Goal: Find specific page/section: Find specific page/section

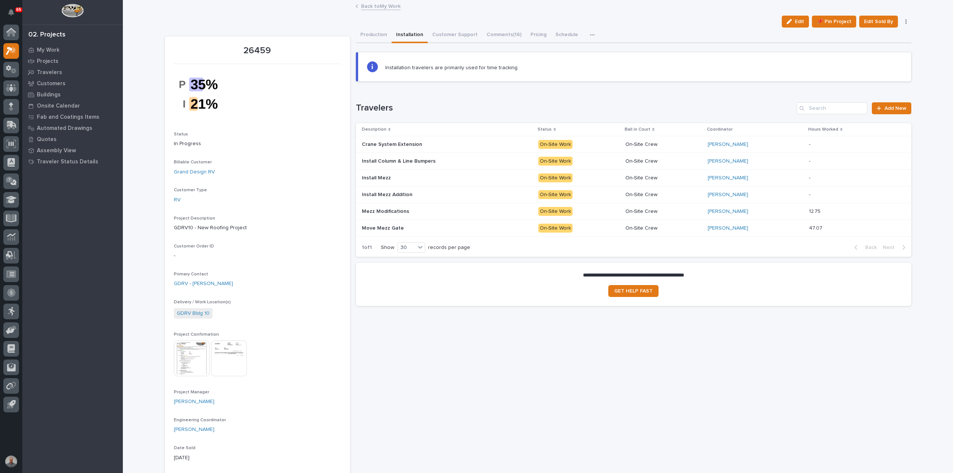
click at [375, 4] on link "Back to My Work" at bounding box center [380, 5] width 39 height 9
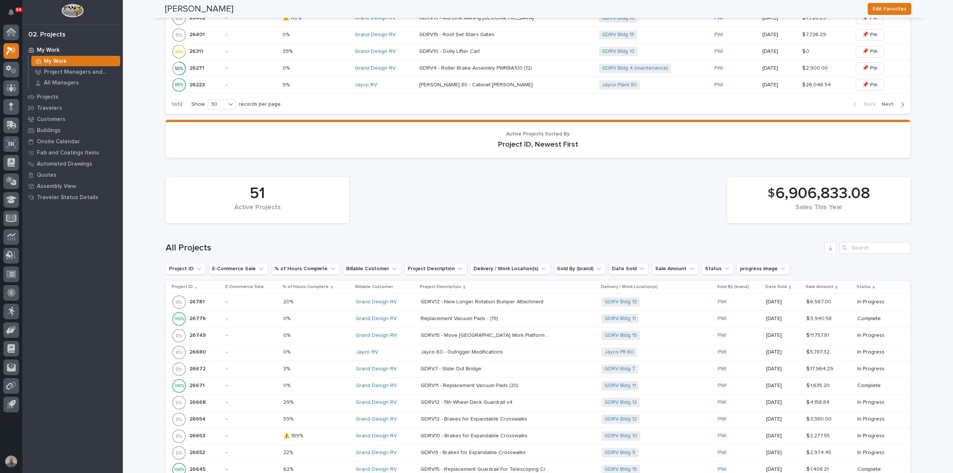
scroll to position [782, 0]
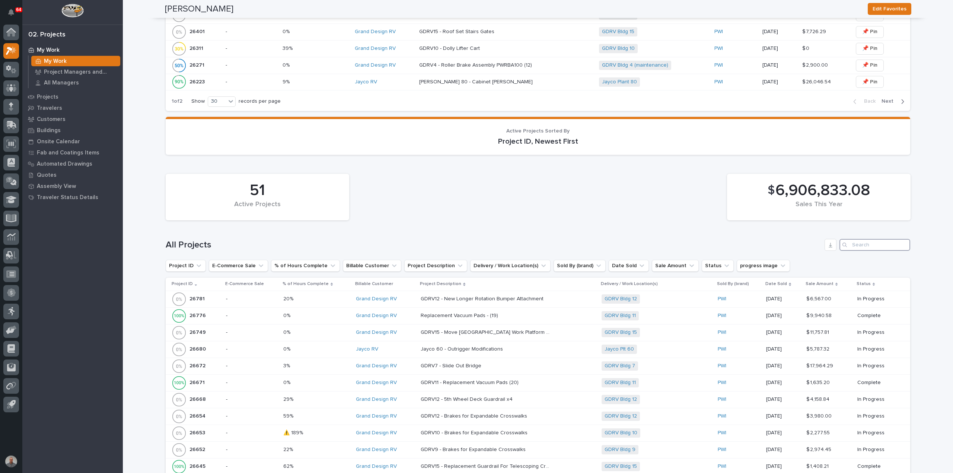
click at [866, 241] on input "Search" at bounding box center [874, 245] width 71 height 12
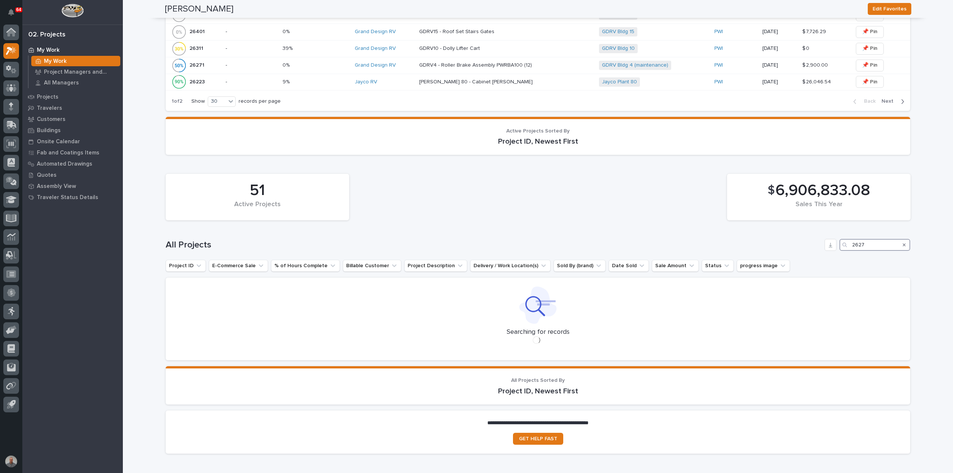
scroll to position [557, 0]
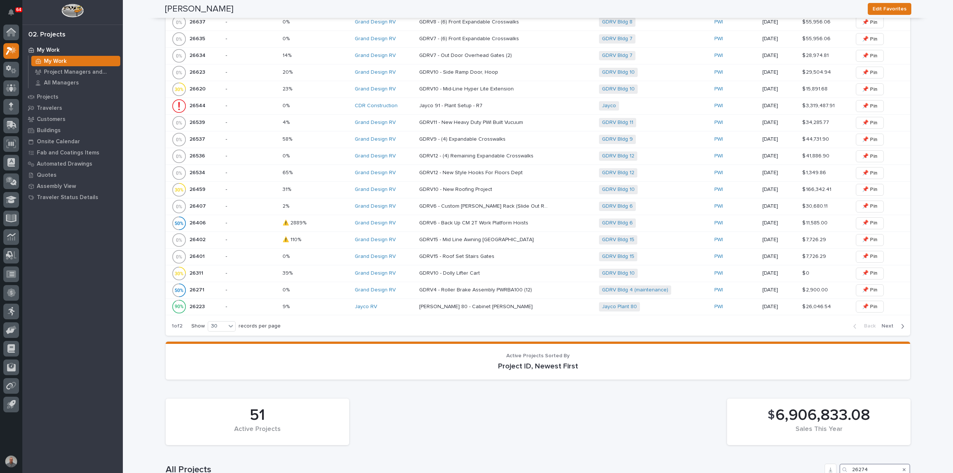
type input "26274"
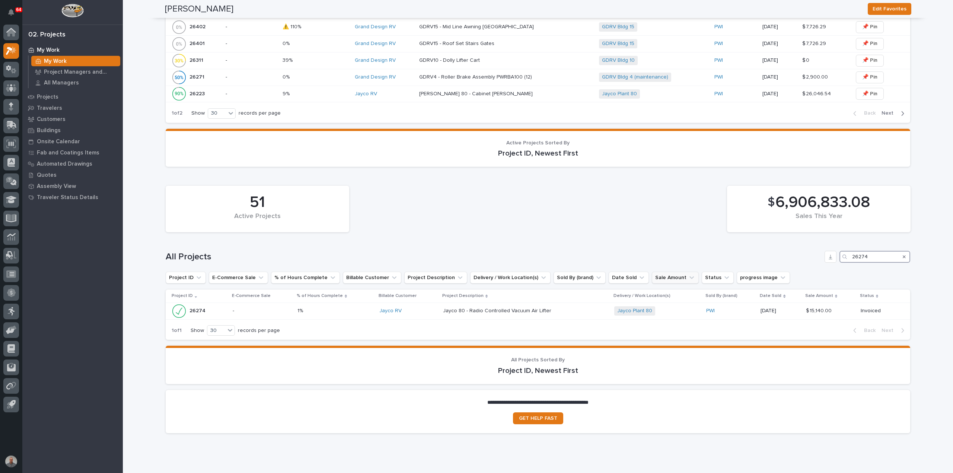
scroll to position [790, 0]
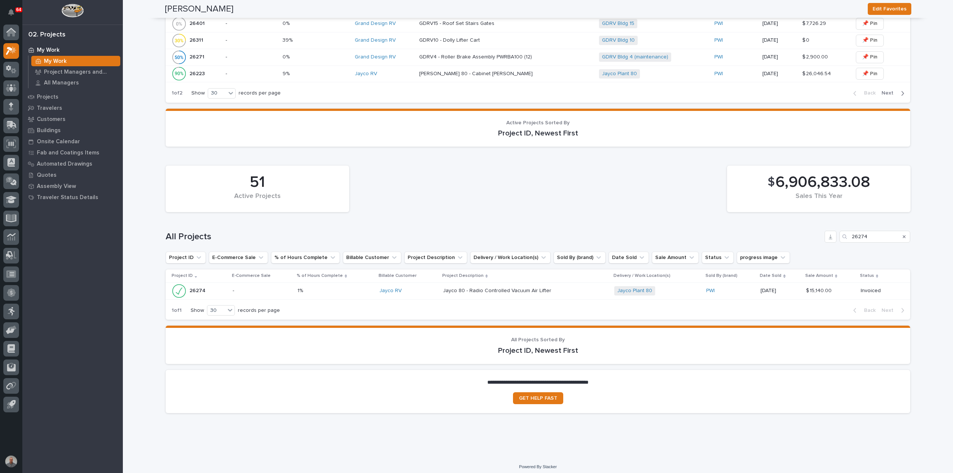
click at [562, 289] on p at bounding box center [508, 291] width 130 height 6
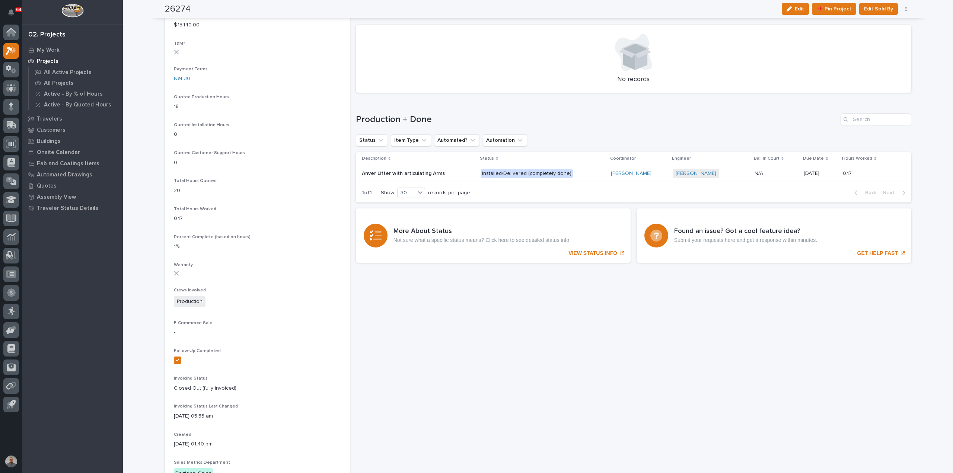
scroll to position [447, 0]
